Goal: Information Seeking & Learning: Stay updated

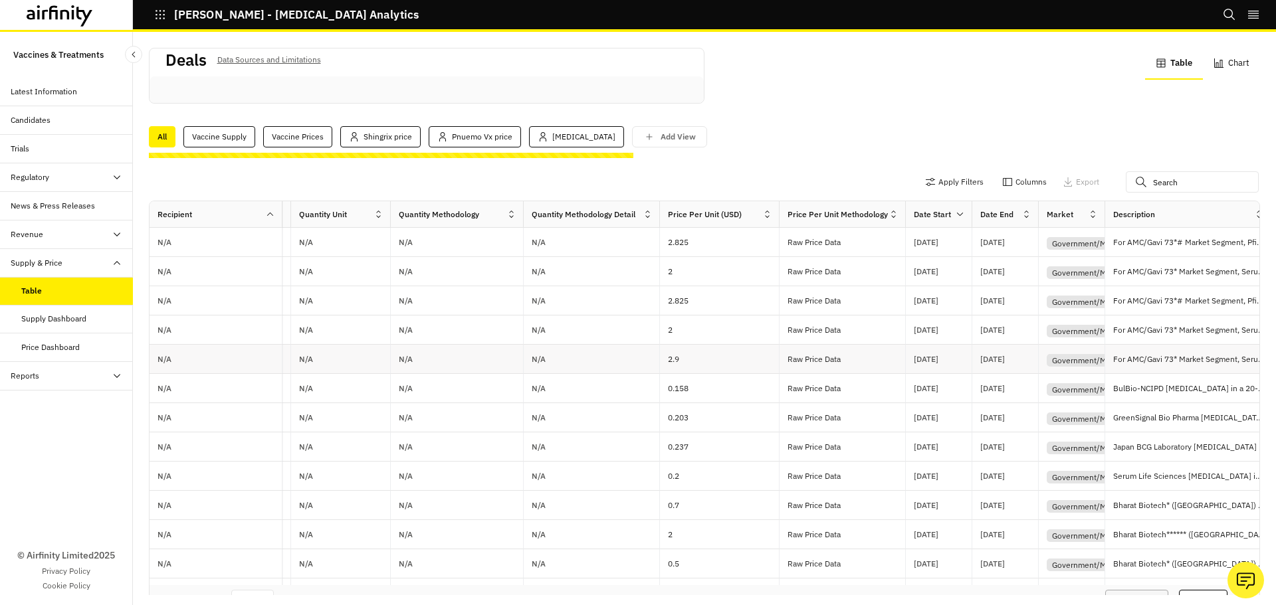
scroll to position [0, 915]
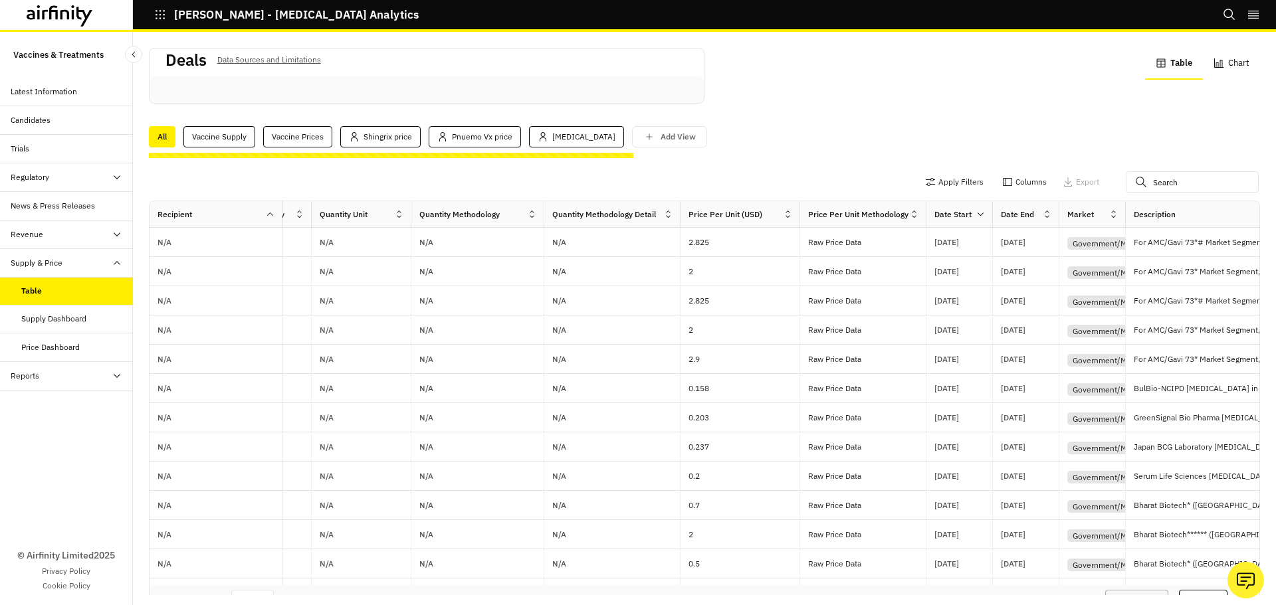
click at [750, 148] on div "Deals Data Sources and Limitations Table Chart All Vaccine Supply Vaccine Price…" at bounding box center [704, 320] width 1111 height 550
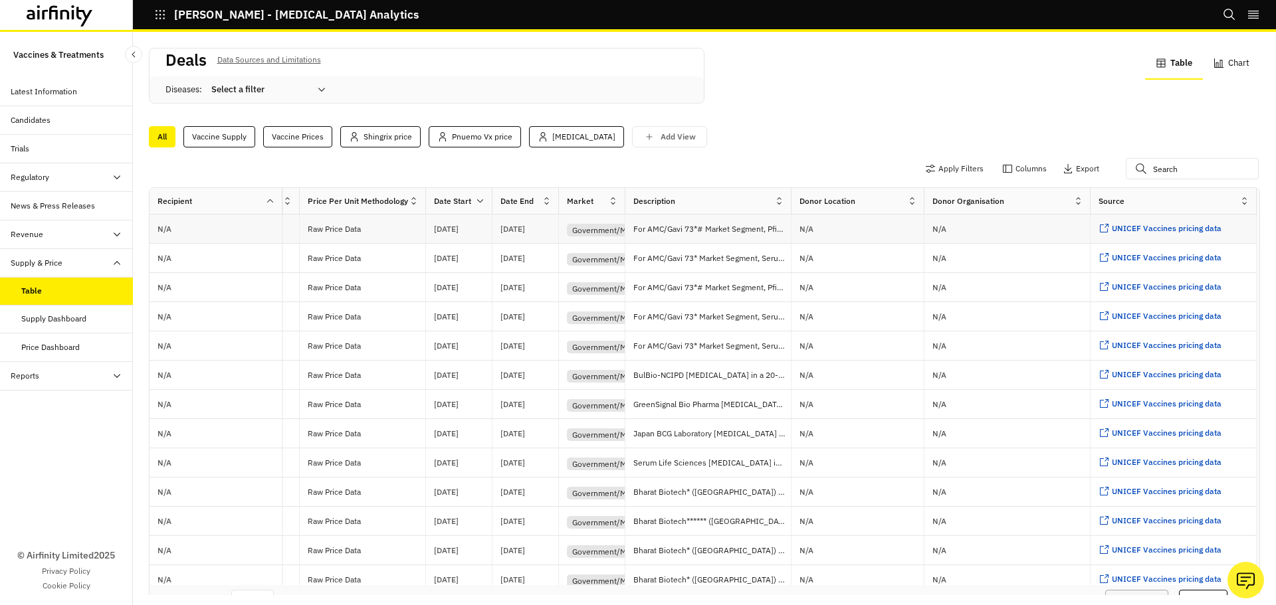
scroll to position [0, 0]
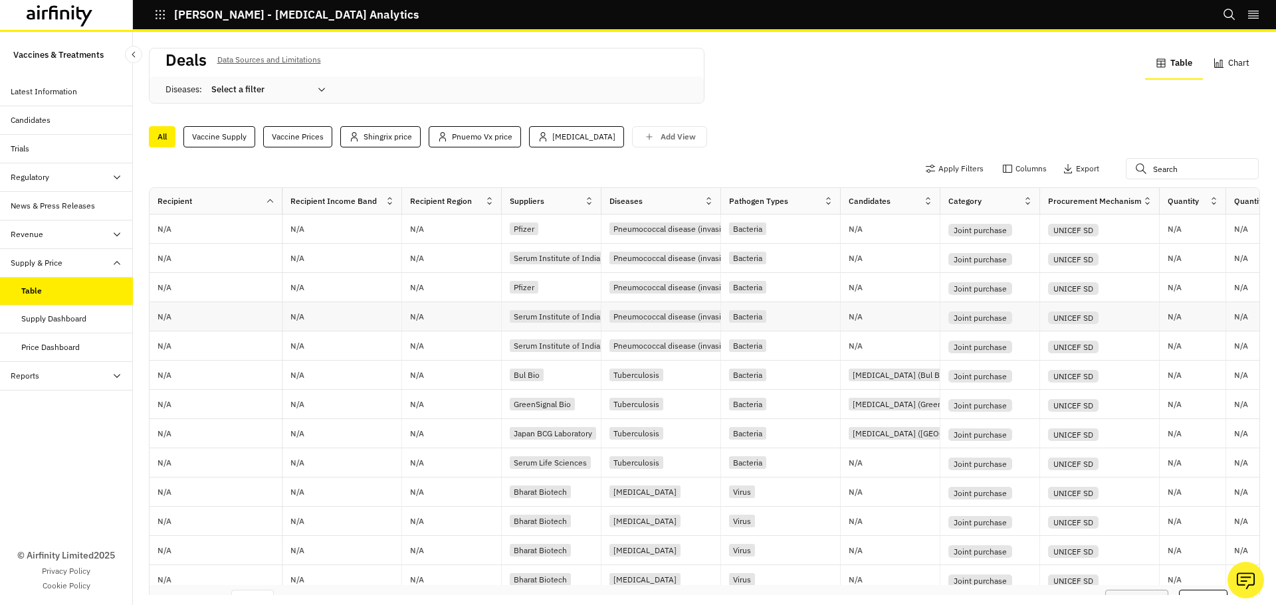
drag, startPoint x: 579, startPoint y: 316, endPoint x: 465, endPoint y: 322, distance: 113.8
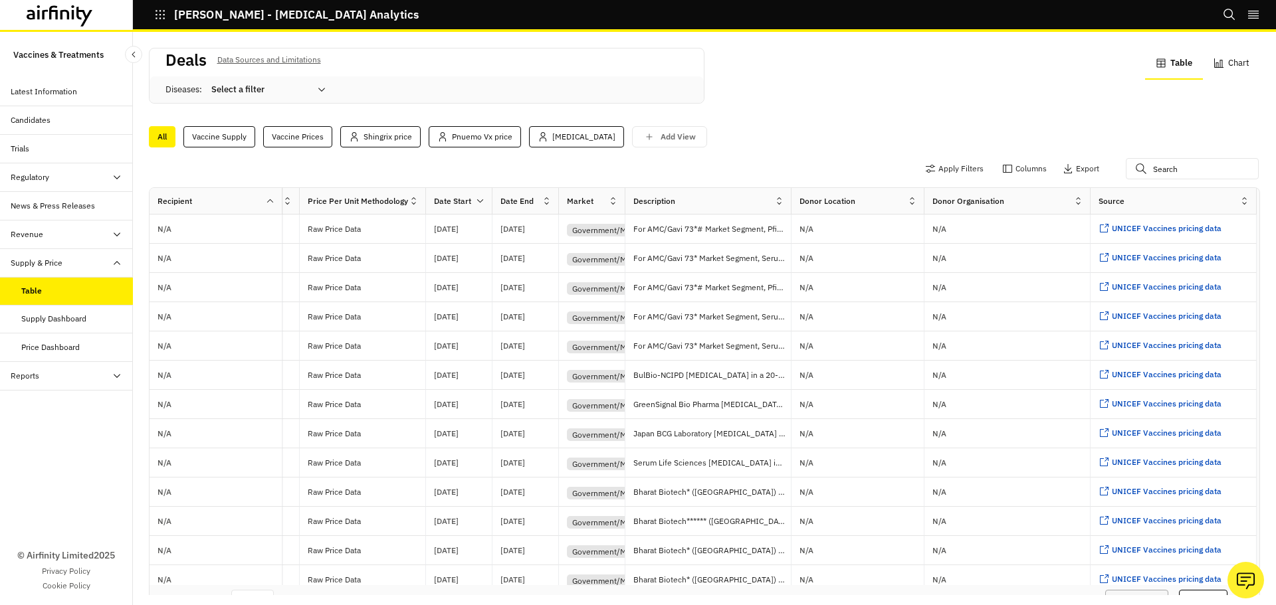
click at [1073, 197] on div at bounding box center [1081, 201] width 17 height 17
click at [998, 263] on div "Sort Ascending" at bounding box center [998, 262] width 136 height 30
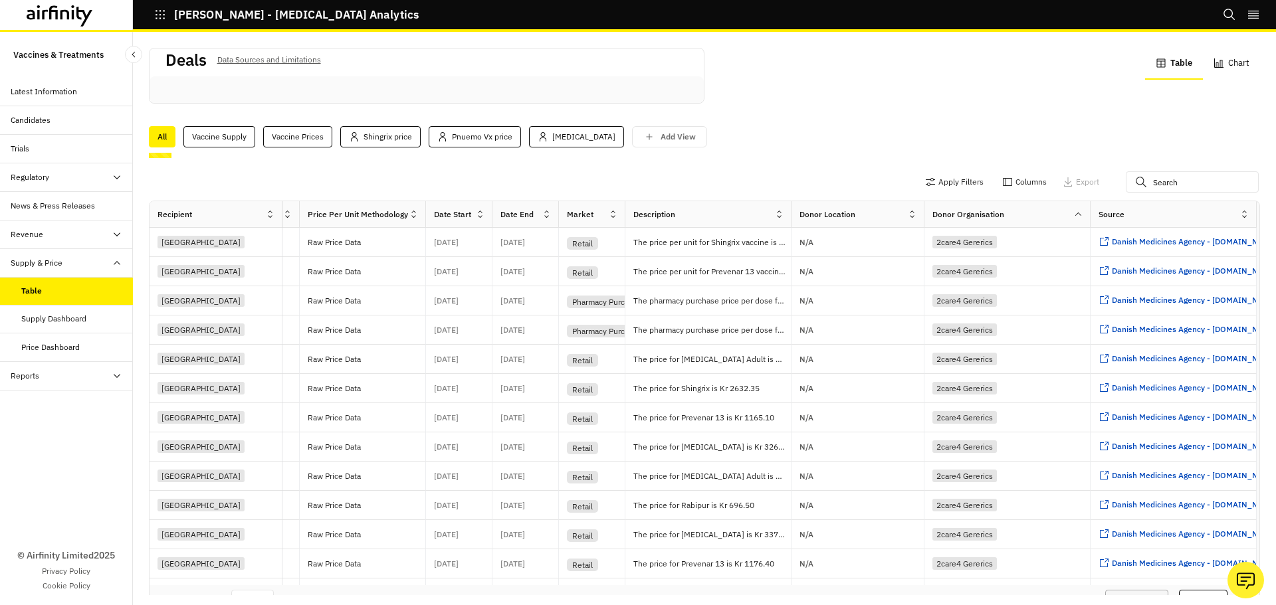
click at [1073, 216] on icon at bounding box center [1078, 214] width 10 height 10
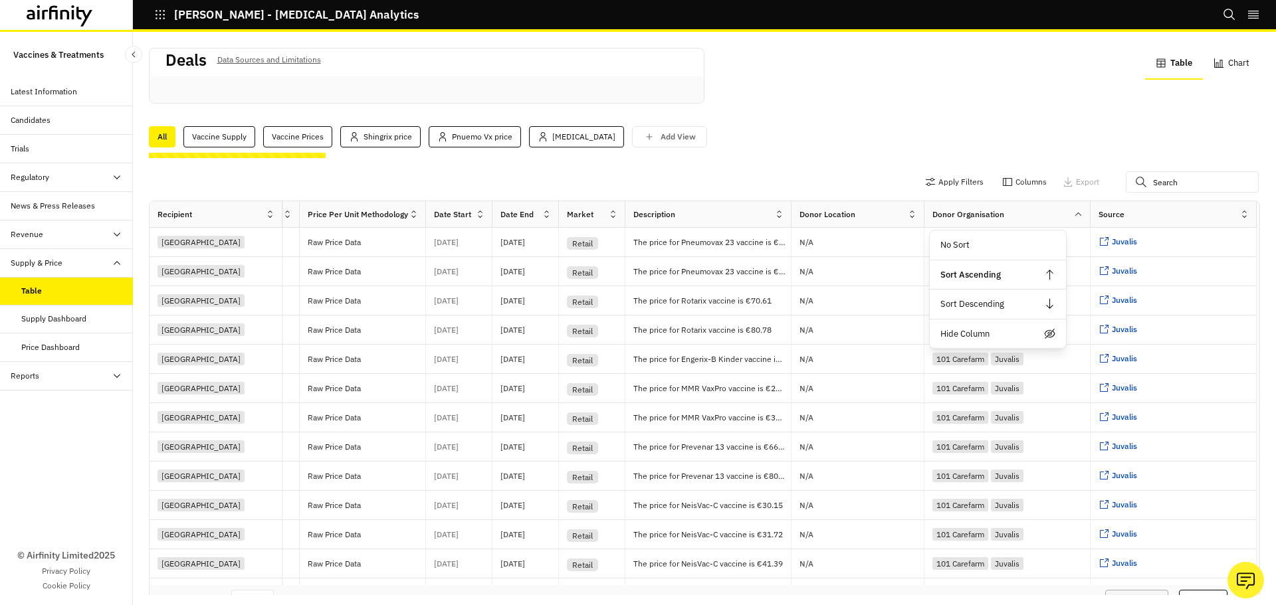
click at [917, 109] on div "Deals Data Sources and Limitations Table Chart" at bounding box center [704, 84] width 1111 height 72
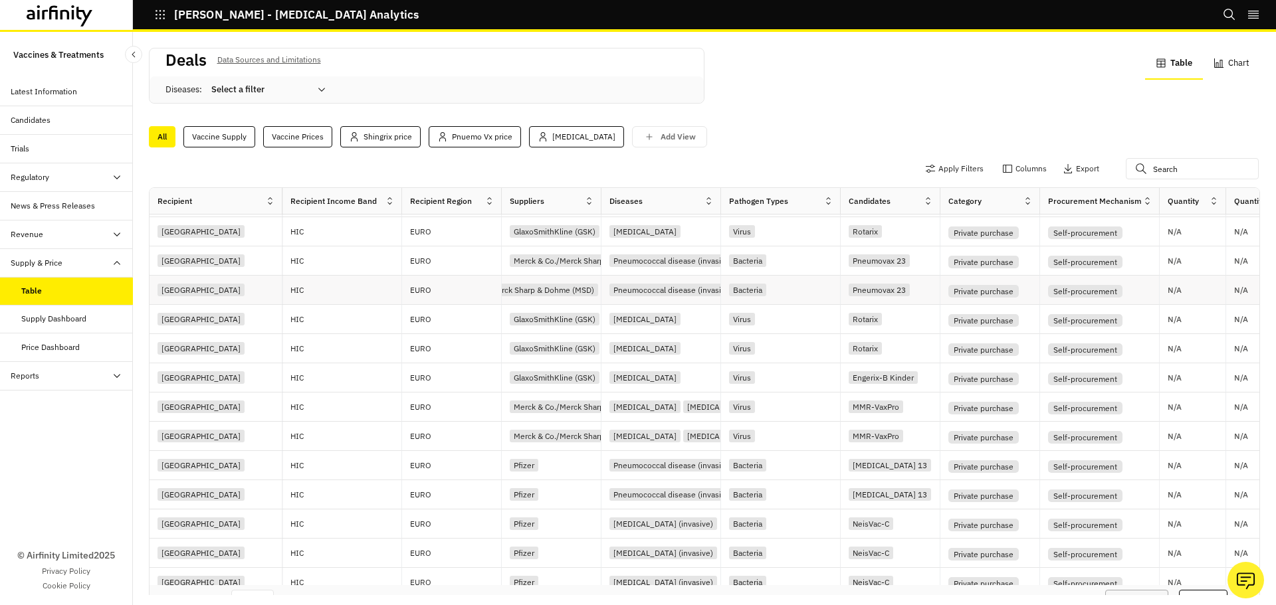
scroll to position [0, 17]
drag, startPoint x: 939, startPoint y: 290, endPoint x: 1046, endPoint y: 290, distance: 107.0
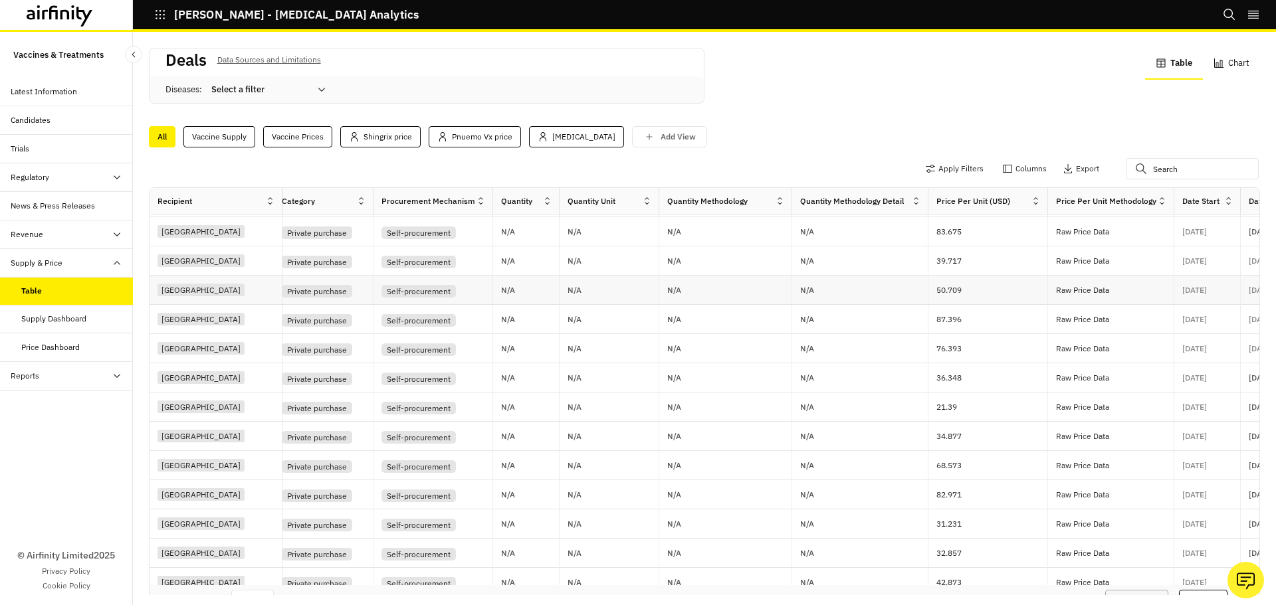
scroll to position [85, 1438]
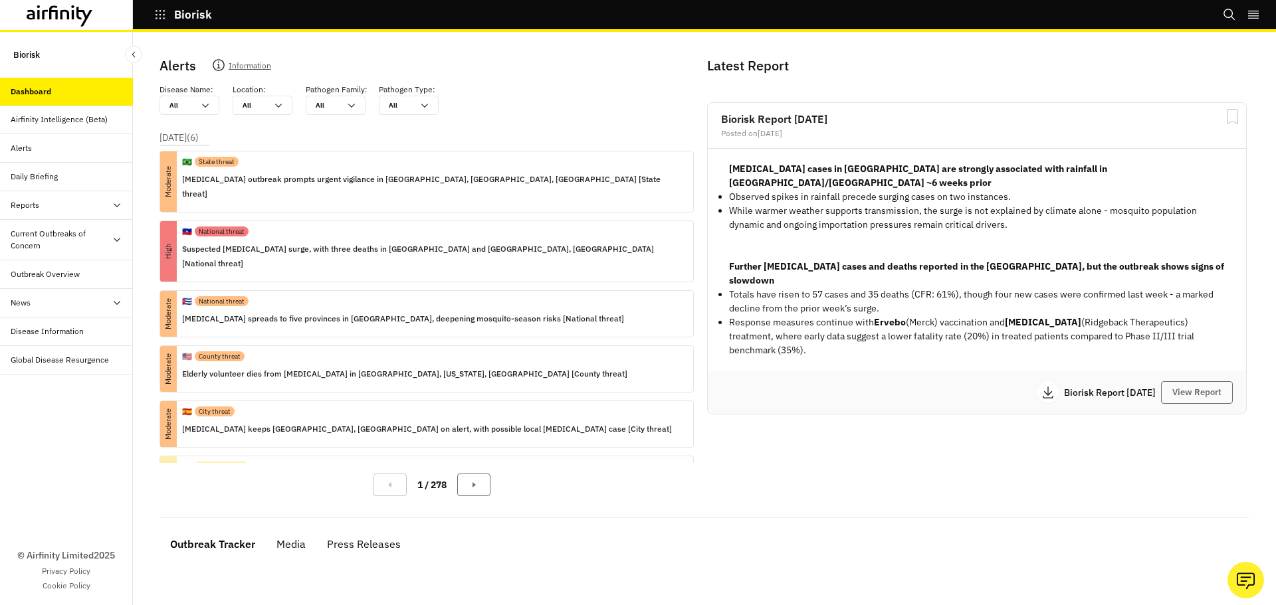
click at [53, 249] on div "Current Outbreaks of Concern" at bounding box center [61, 240] width 101 height 24
click at [53, 301] on div "Mpox" at bounding box center [77, 303] width 112 height 12
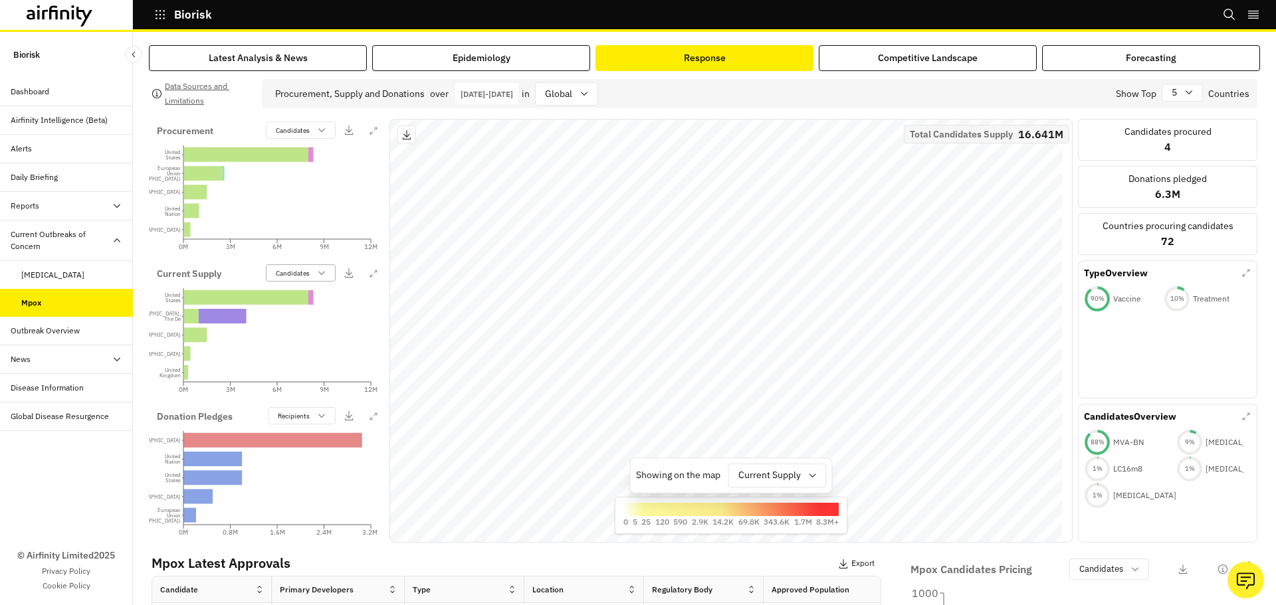
click at [309, 278] on div "Candidates" at bounding box center [292, 273] width 50 height 13
